Goal: Task Accomplishment & Management: Manage account settings

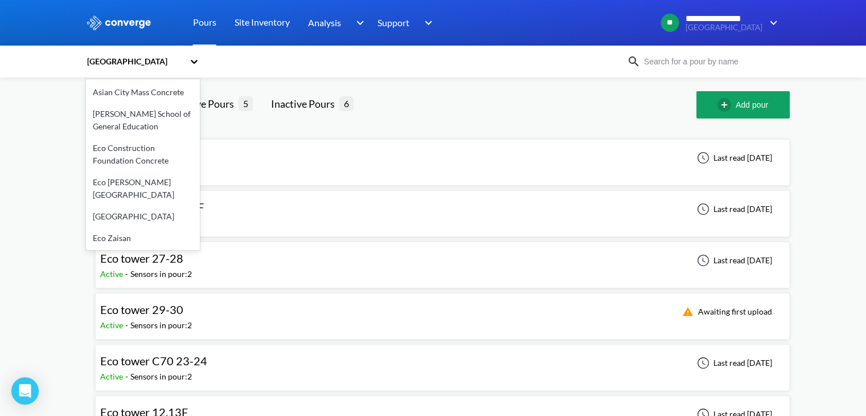
click at [188, 60] on div "[GEOGRAPHIC_DATA]" at bounding box center [137, 61] width 103 height 26
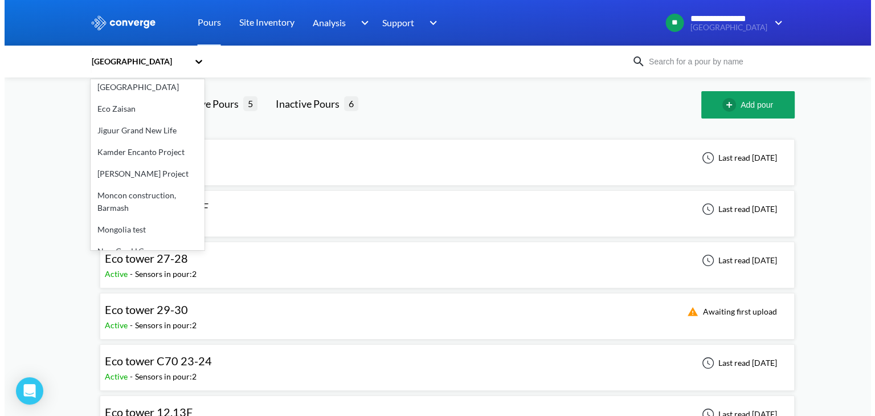
scroll to position [130, 0]
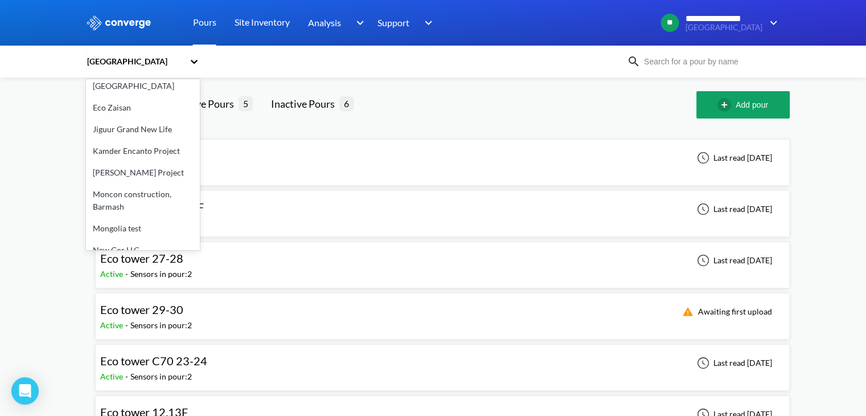
click at [128, 239] on div "New Gor LLC" at bounding box center [143, 250] width 114 height 22
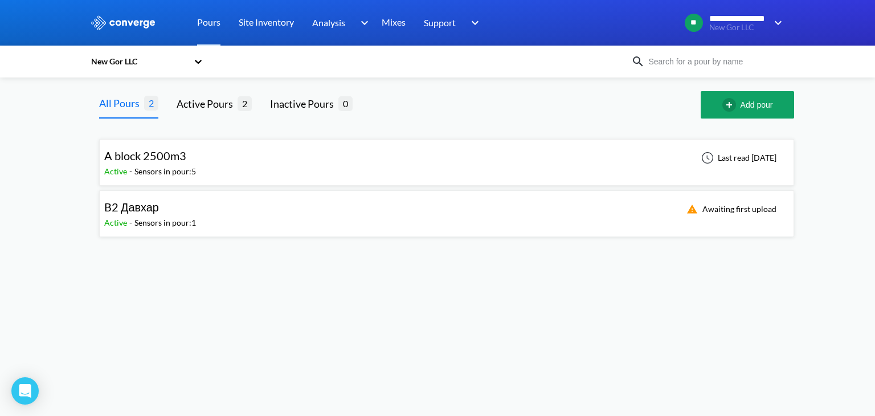
click at [722, 198] on div "B2 Давхар Active - Sensors in pour: 1 Awaiting first upload" at bounding box center [446, 213] width 685 height 36
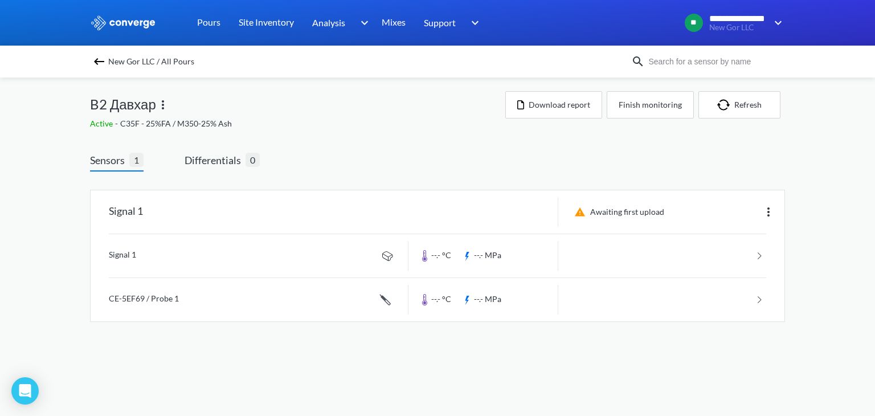
click at [166, 105] on img at bounding box center [163, 105] width 14 height 14
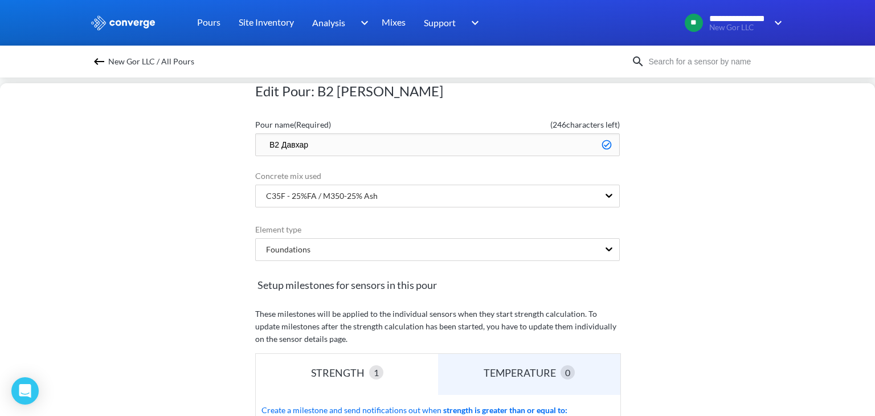
scroll to position [33, 0]
click at [100, 62] on img at bounding box center [99, 62] width 14 height 14
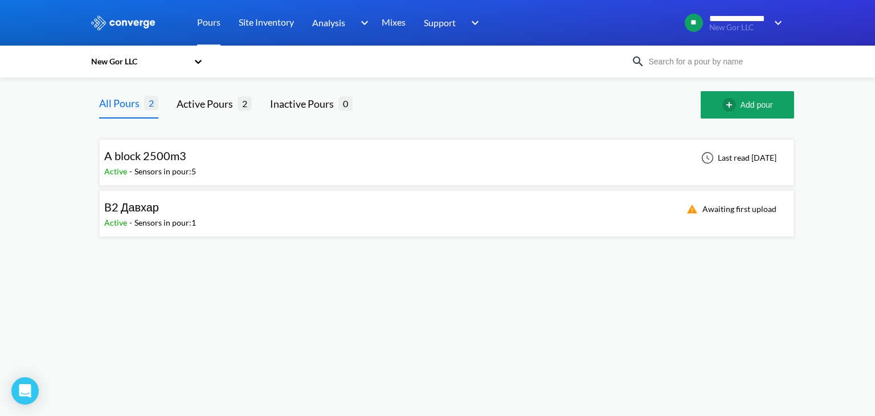
click at [740, 210] on div "Awaiting first upload" at bounding box center [729, 209] width 100 height 14
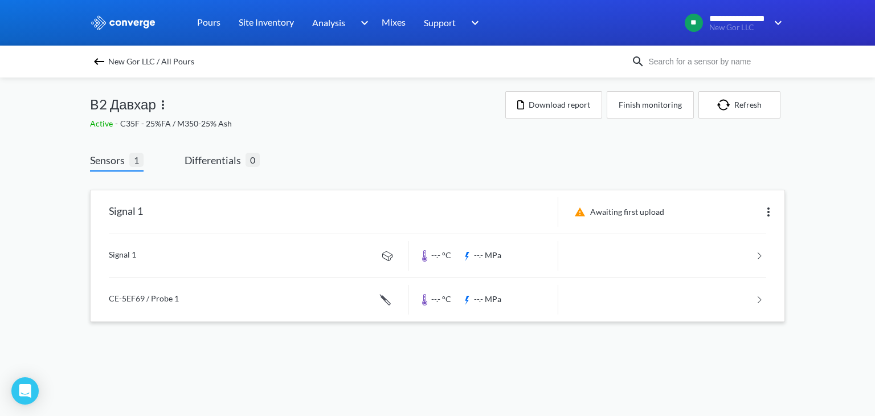
click at [767, 210] on img at bounding box center [768, 212] width 14 height 14
click at [728, 212] on div "Edit" at bounding box center [738, 212] width 73 height 22
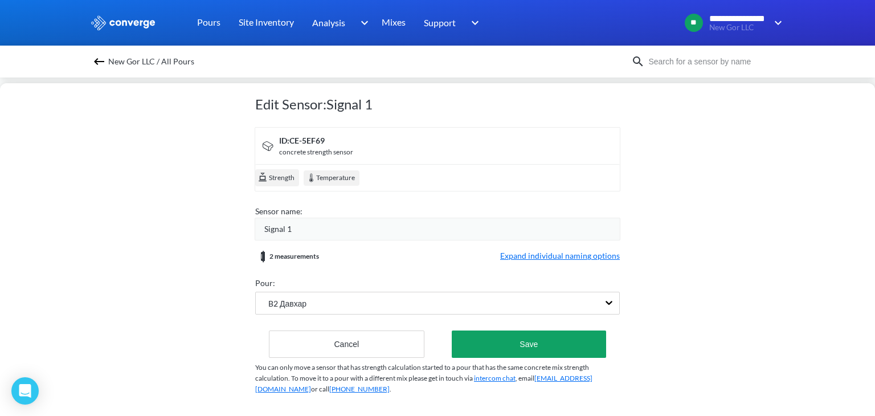
scroll to position [31, 0]
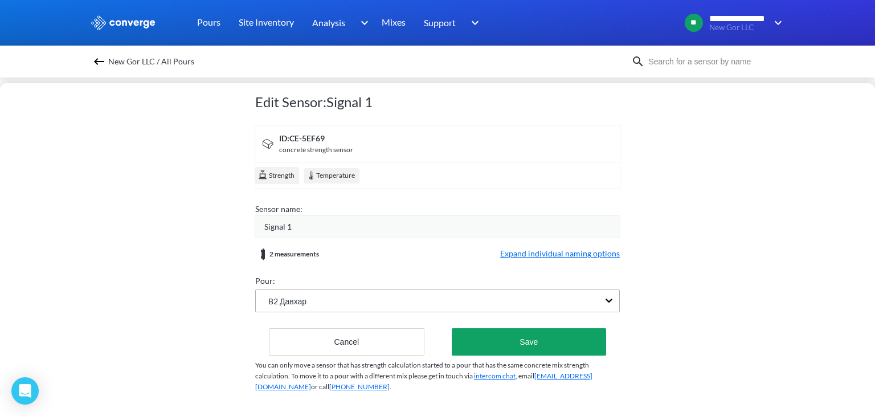
click at [538, 292] on div "B2 Давхар" at bounding box center [427, 301] width 343 height 22
click at [319, 290] on div "B2 Давхар" at bounding box center [427, 301] width 343 height 22
click at [287, 170] on span "Strength" at bounding box center [281, 175] width 27 height 11
click at [326, 169] on div "Temperature" at bounding box center [332, 175] width 56 height 15
click at [419, 215] on div "Signal 1" at bounding box center [438, 226] width 366 height 23
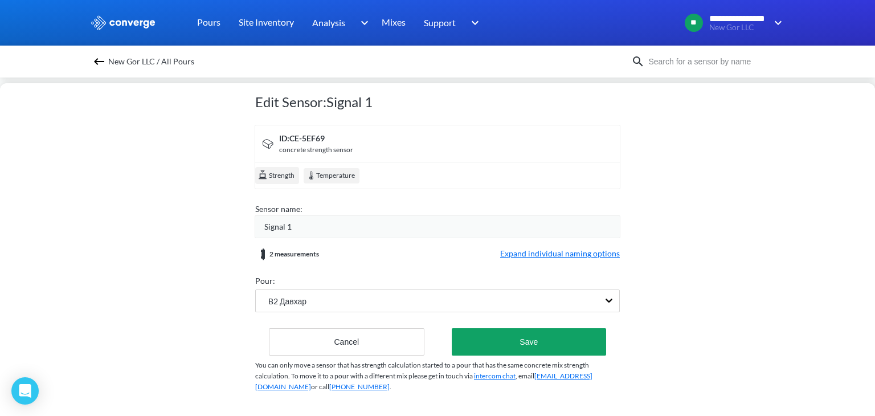
click at [339, 220] on div "Signal 1" at bounding box center [441, 226] width 355 height 13
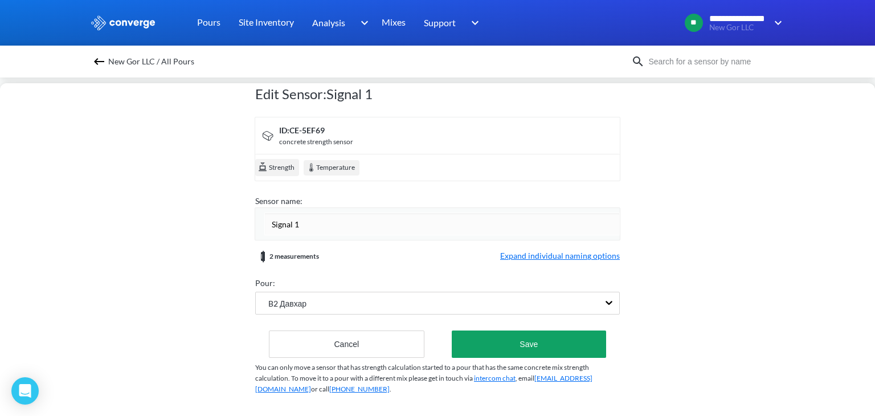
click at [319, 216] on input "Signal 1" at bounding box center [441, 223] width 355 height 23
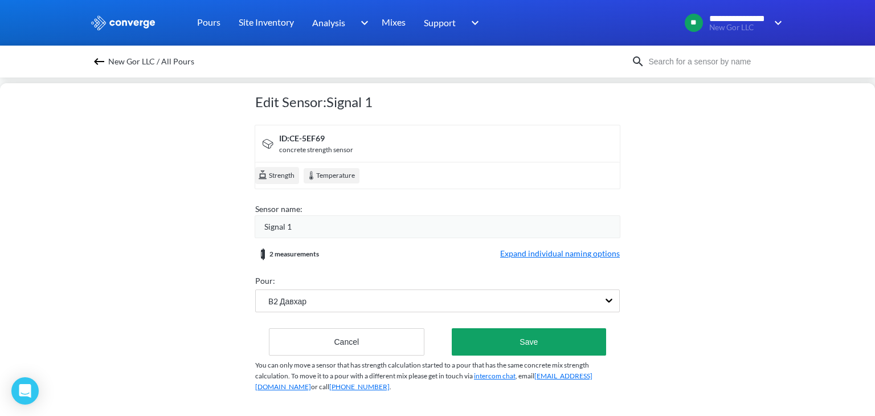
click at [285, 253] on form "ID: CE-5EF69 concrete strength sensor Strength Temperature Sensor name: Signal …" at bounding box center [437, 240] width 365 height 231
click at [303, 247] on div "2 measurements" at bounding box center [287, 254] width 64 height 14
click at [519, 247] on span "Expand individual naming options" at bounding box center [560, 254] width 120 height 14
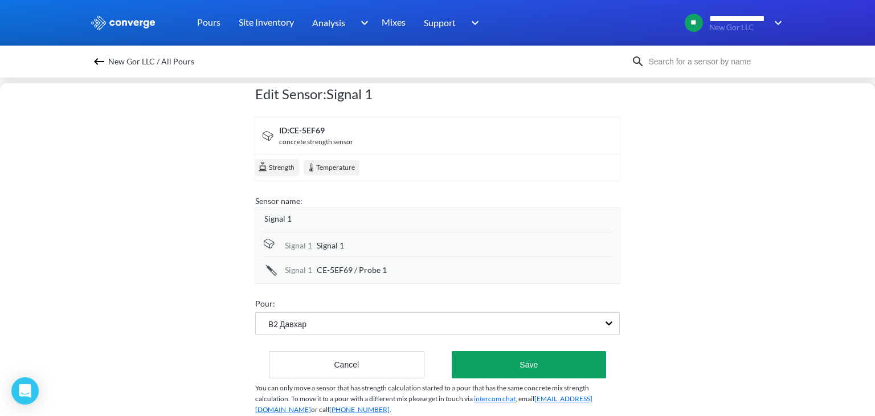
drag, startPoint x: 378, startPoint y: 254, endPoint x: 362, endPoint y: 249, distance: 16.8
click at [370, 252] on div "Signal 1 Signal 1" at bounding box center [437, 244] width 351 height 24
click at [339, 239] on div "Signal 1" at bounding box center [465, 245] width 296 height 13
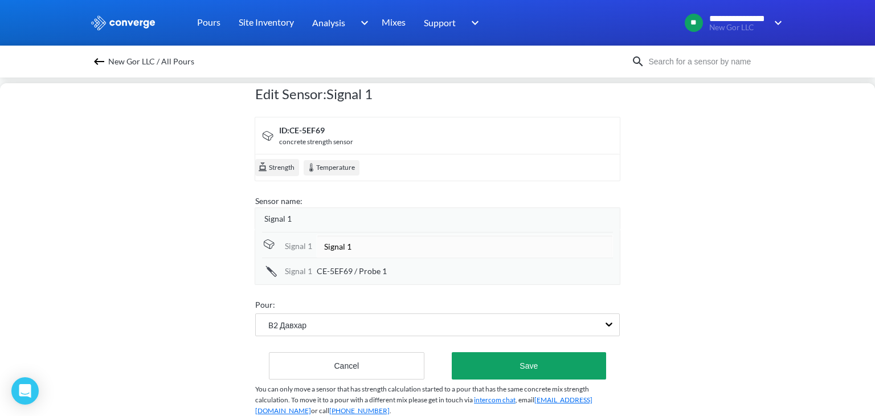
click at [317, 239] on input "Signal 1" at bounding box center [465, 246] width 296 height 23
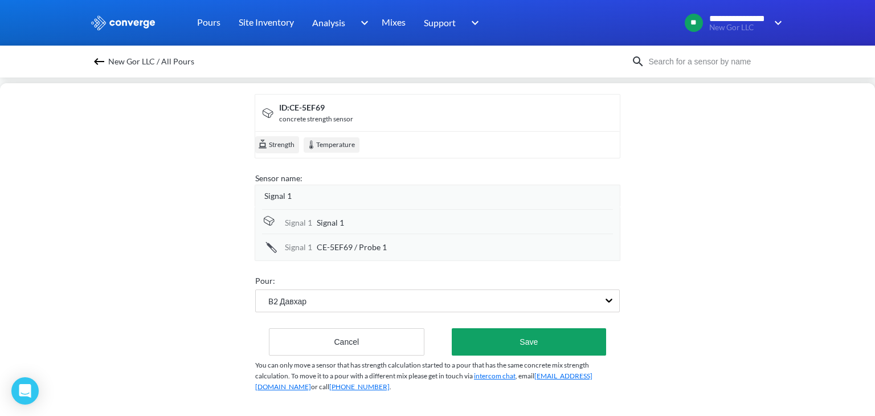
click at [307, 259] on form "ID: CE-5EF69 concrete strength sensor Strength Temperature Sensor name: Signal …" at bounding box center [437, 225] width 365 height 262
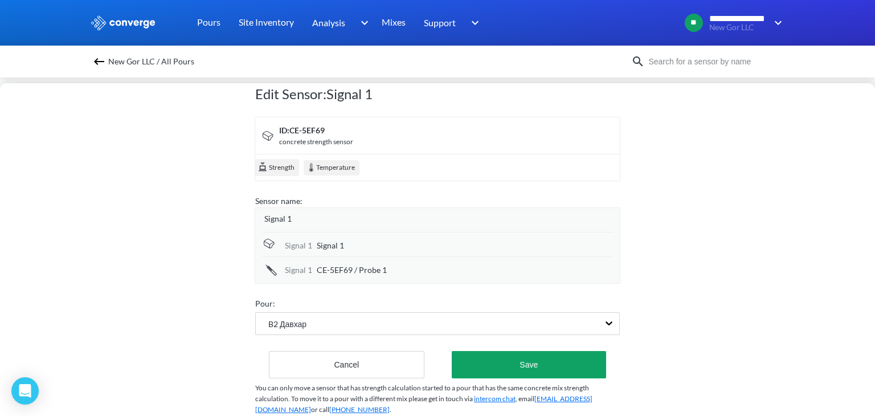
scroll to position [5, 0]
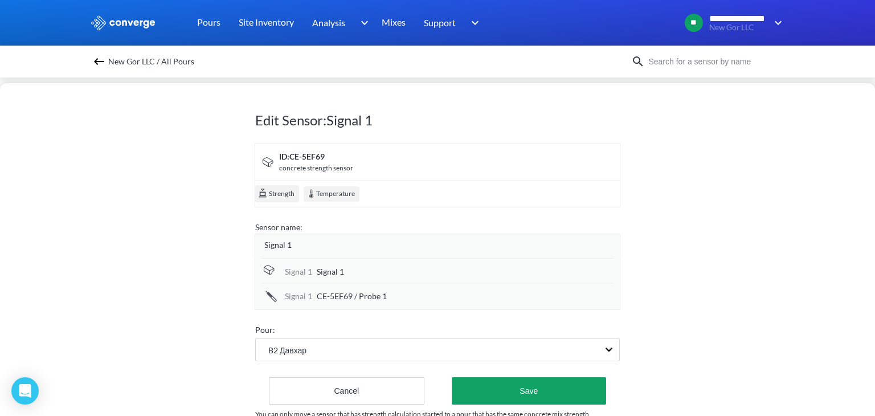
click at [100, 64] on img at bounding box center [99, 62] width 14 height 14
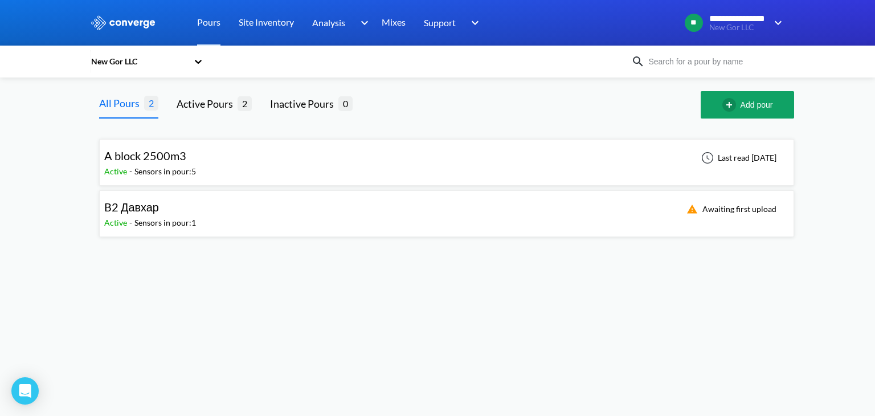
click at [349, 210] on div "B2 Давхар Active - Sensors in pour: 1 Awaiting first upload" at bounding box center [446, 213] width 685 height 36
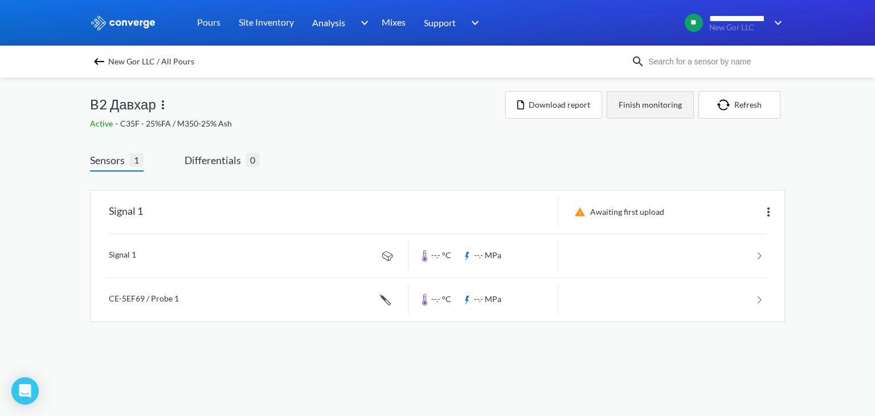
click at [660, 107] on button "Finish monitoring" at bounding box center [650, 104] width 87 height 27
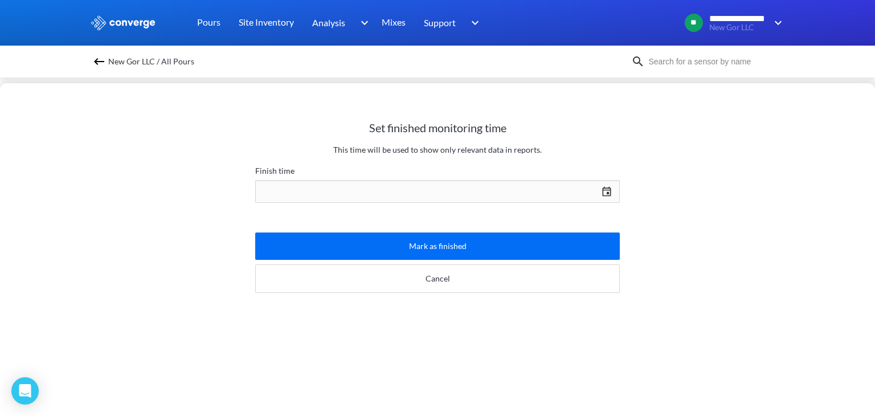
click at [537, 187] on div "[DATE] Press the down arrow key to interact with the calendar and select a date…" at bounding box center [437, 191] width 365 height 27
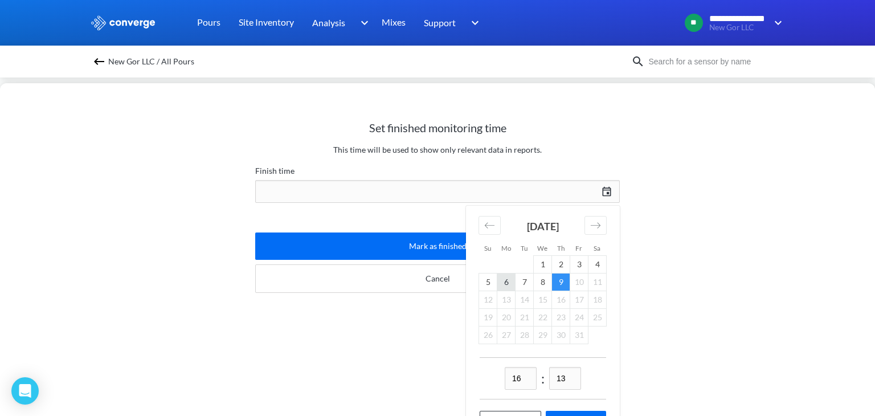
click at [508, 288] on td "6" at bounding box center [506, 282] width 18 height 18
click at [560, 283] on td "9" at bounding box center [561, 282] width 18 height 18
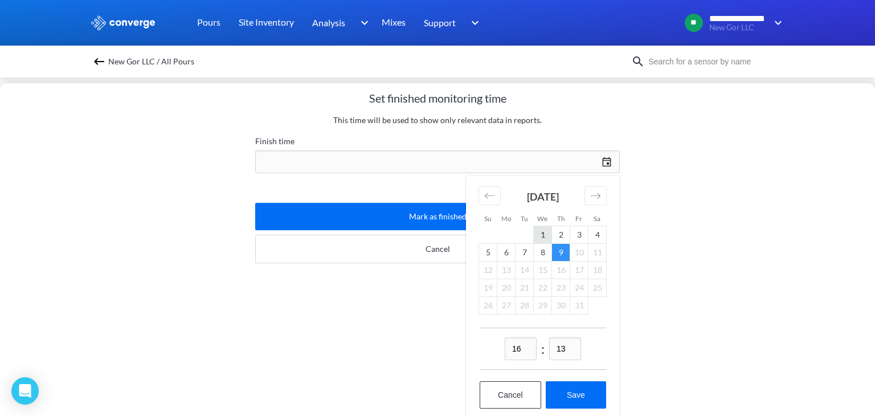
scroll to position [43, 0]
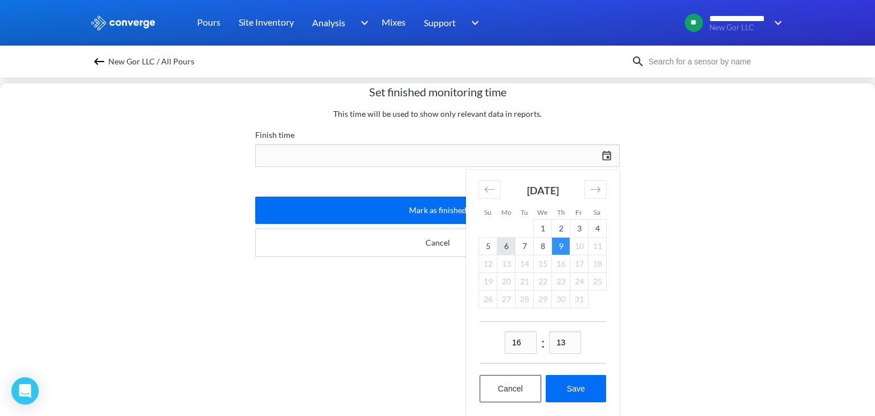
click at [501, 238] on td "6" at bounding box center [506, 247] width 18 height 18
click at [571, 382] on button "Save" at bounding box center [576, 388] width 60 height 27
type input "16:13[DATE]"
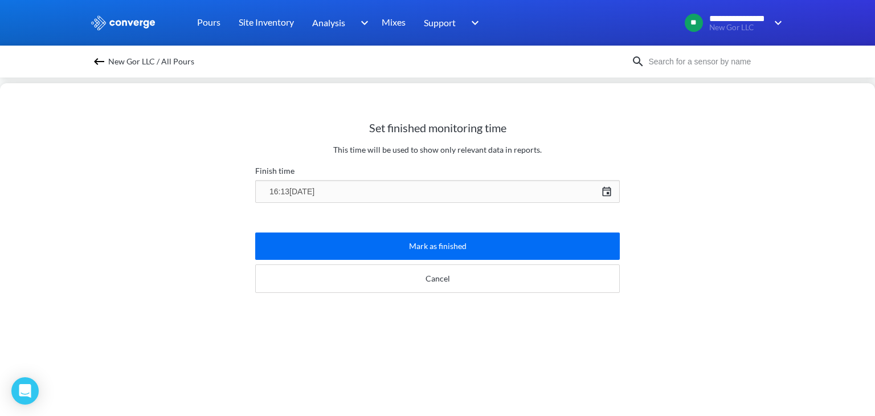
scroll to position [0, 0]
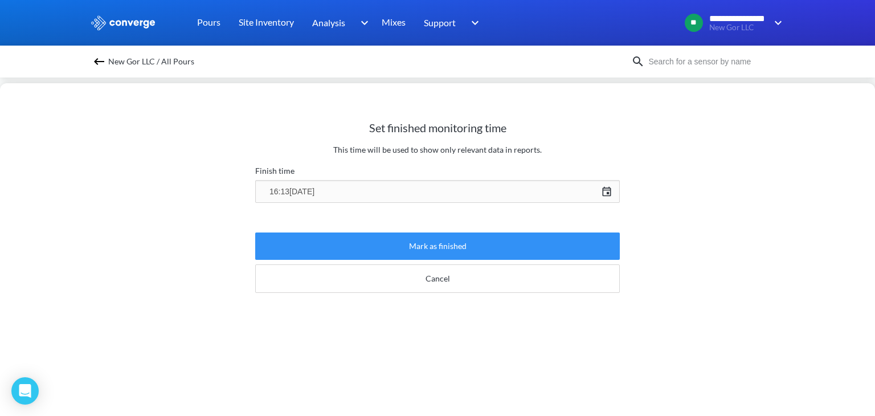
click at [489, 243] on button "Mark as finished" at bounding box center [437, 245] width 365 height 27
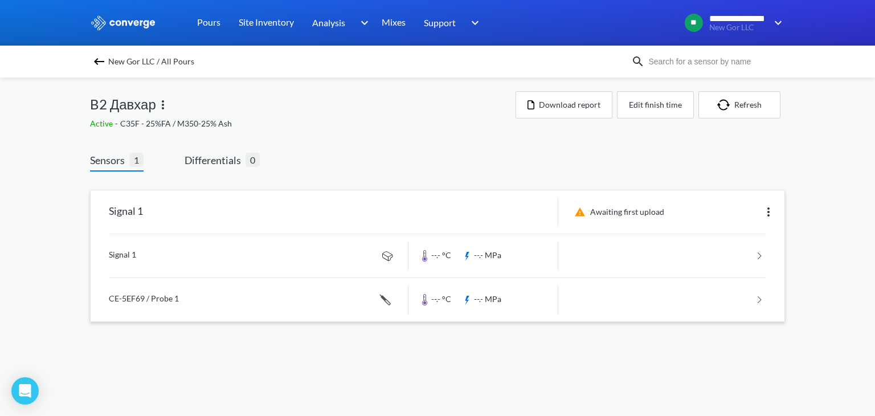
click at [773, 205] on img at bounding box center [768, 212] width 14 height 14
click at [724, 207] on div "Edit" at bounding box center [738, 212] width 73 height 22
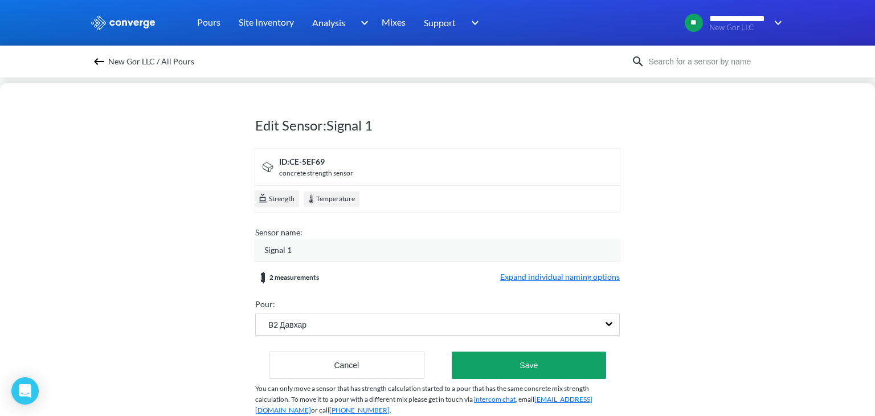
click at [100, 59] on img at bounding box center [99, 62] width 14 height 14
